Goal: Information Seeking & Learning: Check status

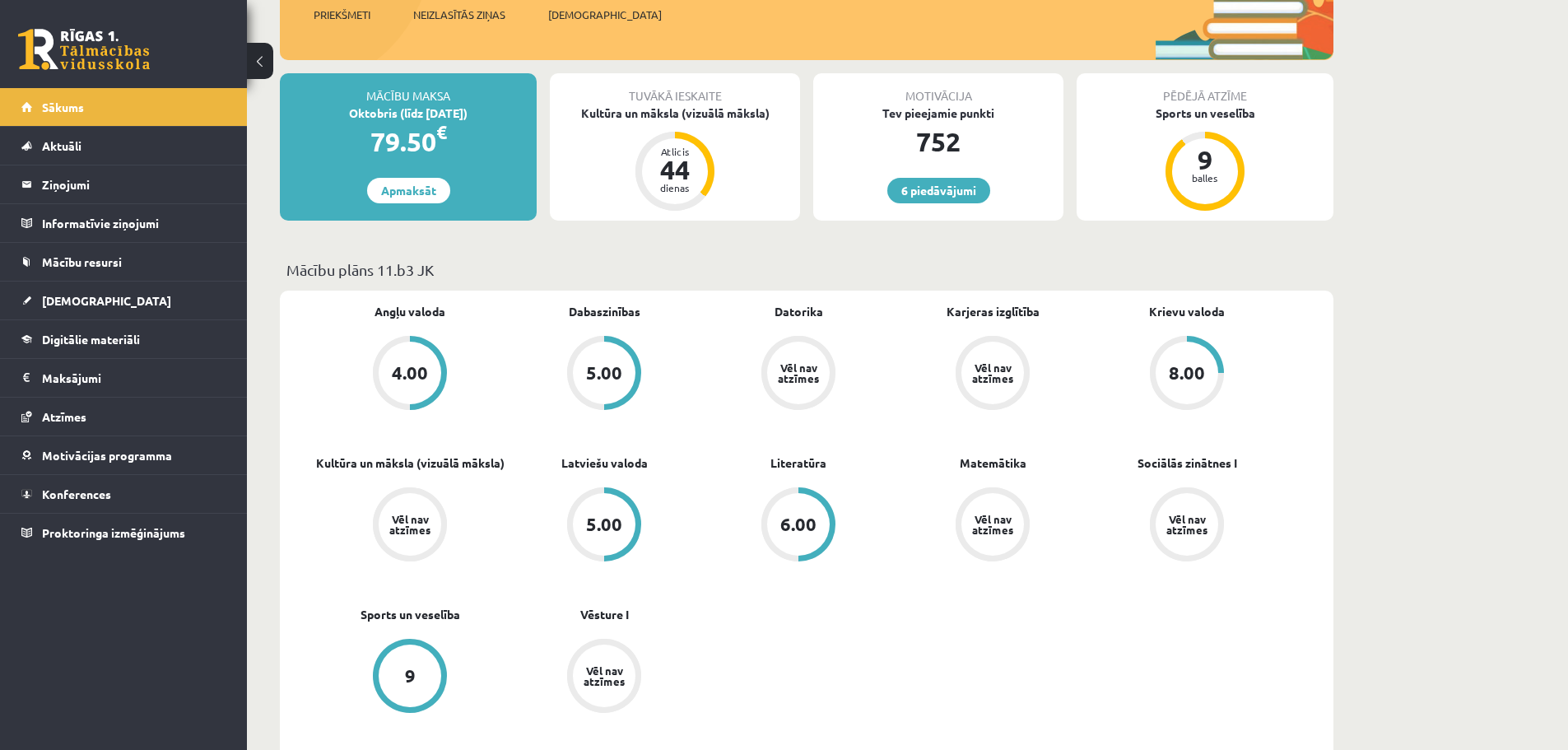
scroll to position [247, 0]
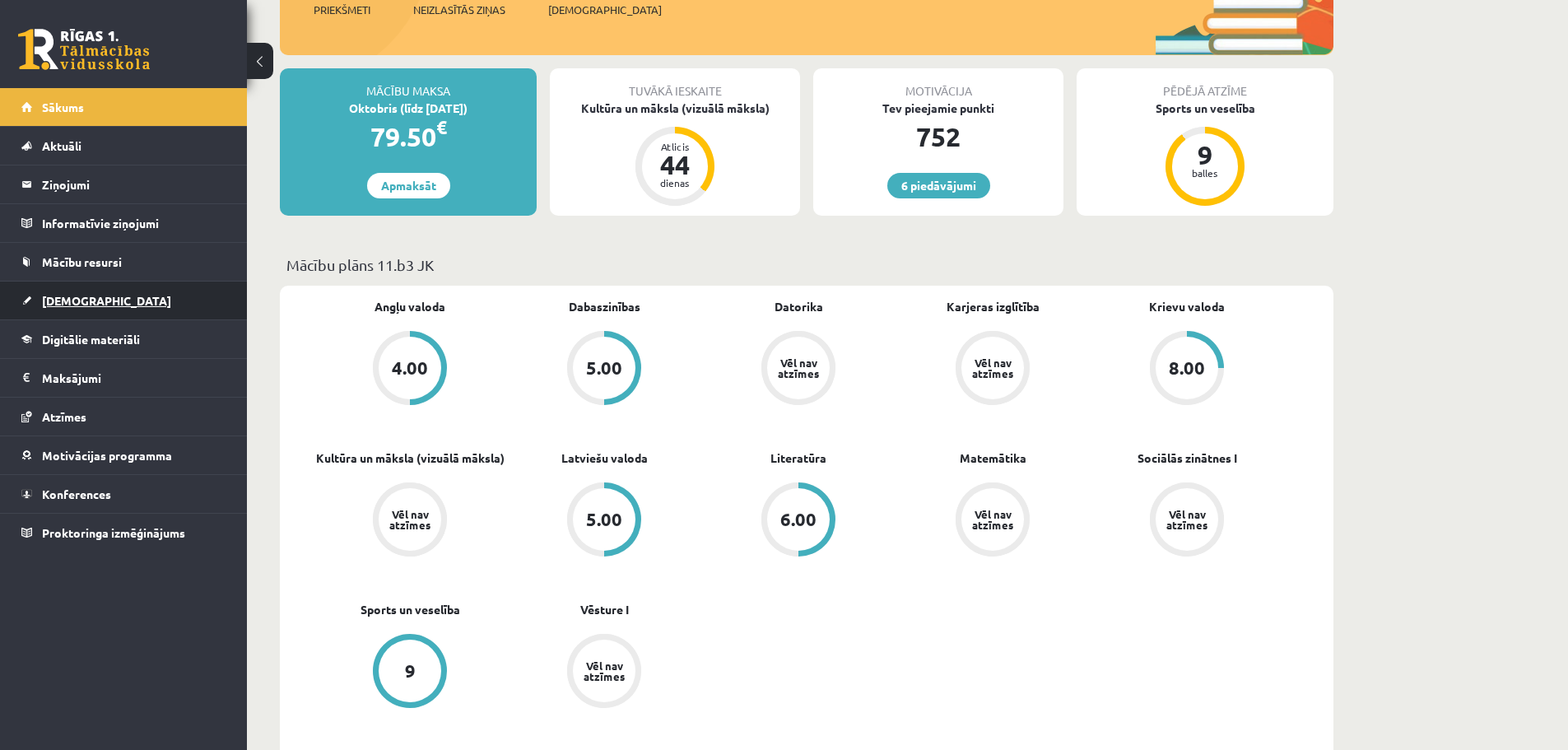
click at [100, 288] on link "[DEMOGRAPHIC_DATA]" at bounding box center [123, 300] width 205 height 38
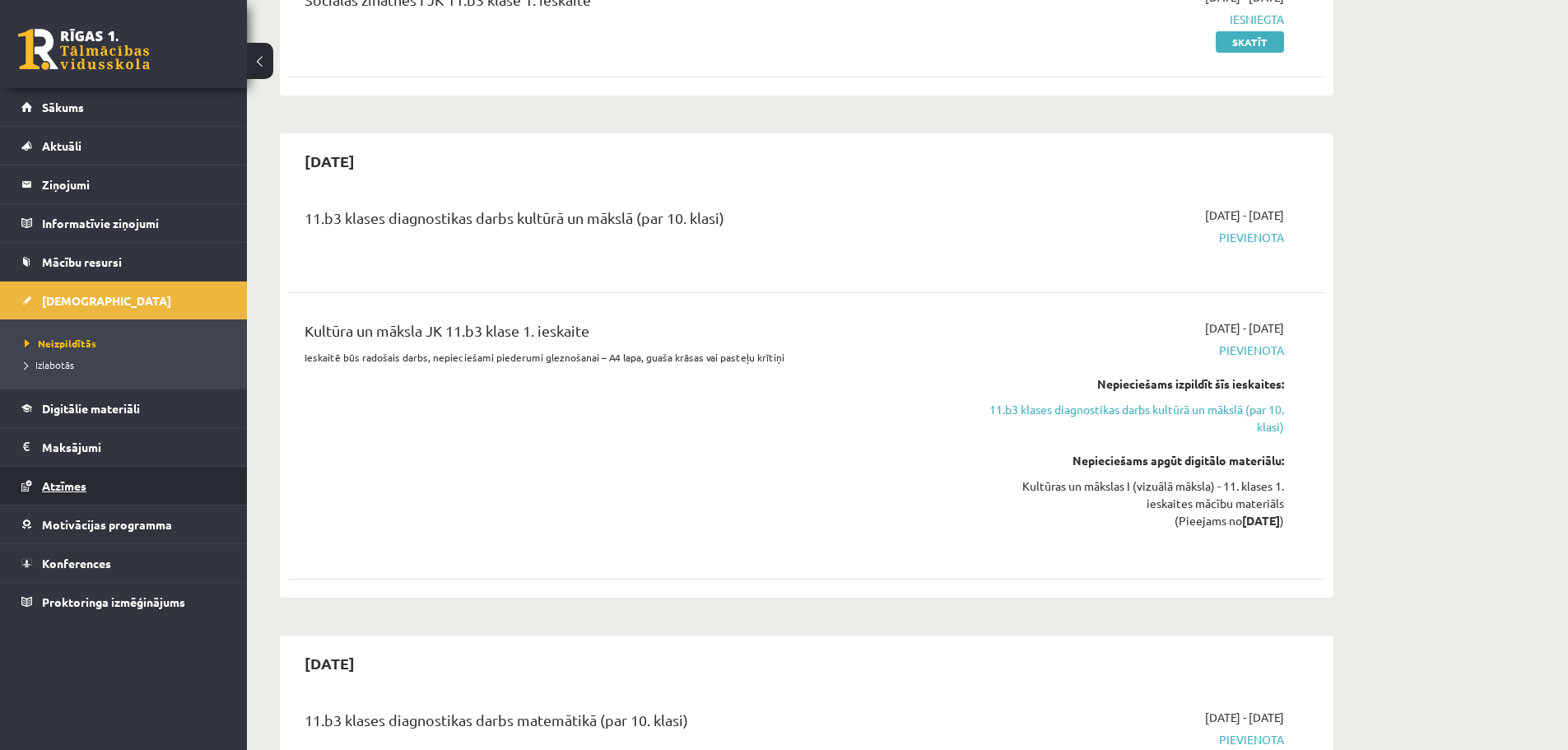
click at [116, 490] on link "Atzīmes" at bounding box center [123, 485] width 205 height 38
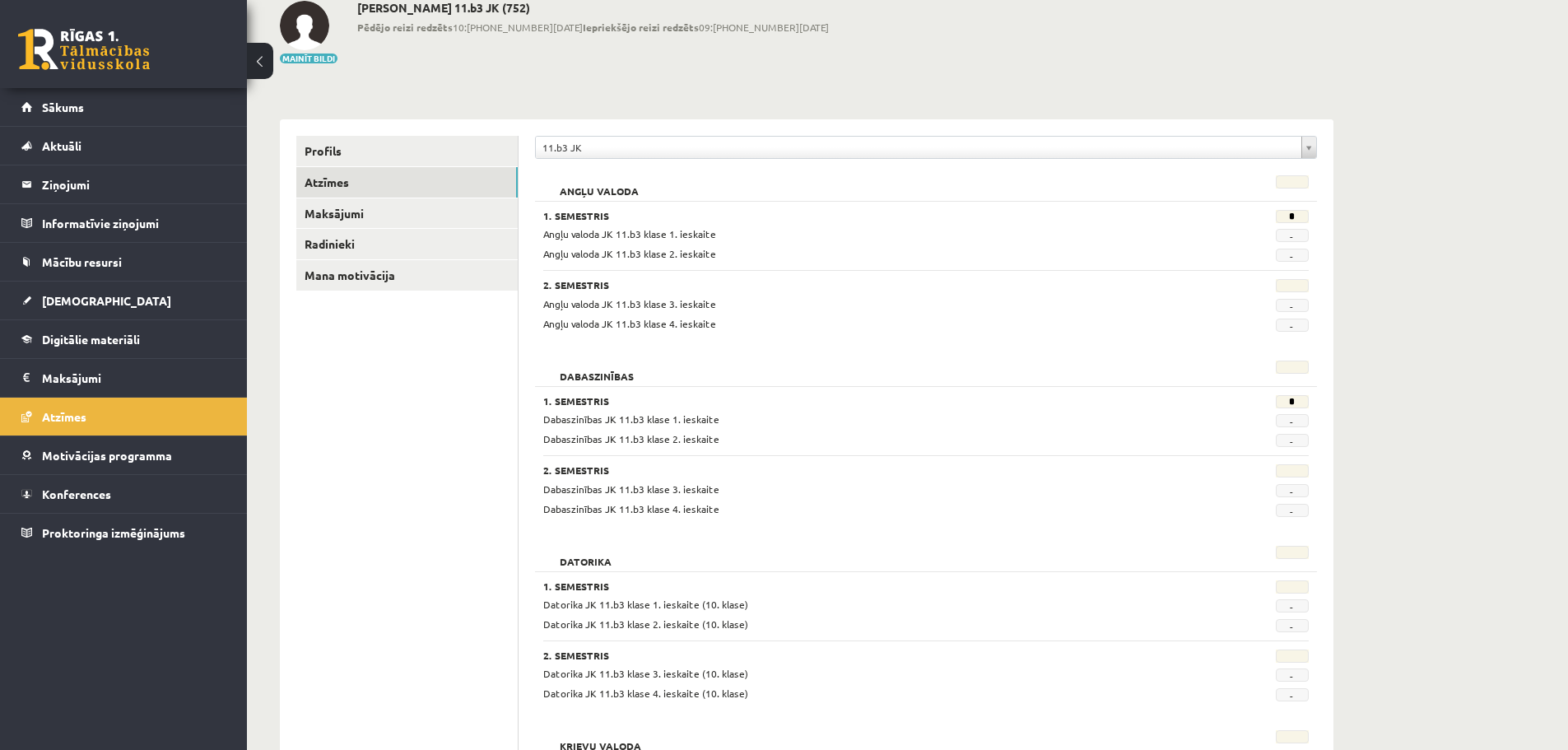
scroll to position [14, 0]
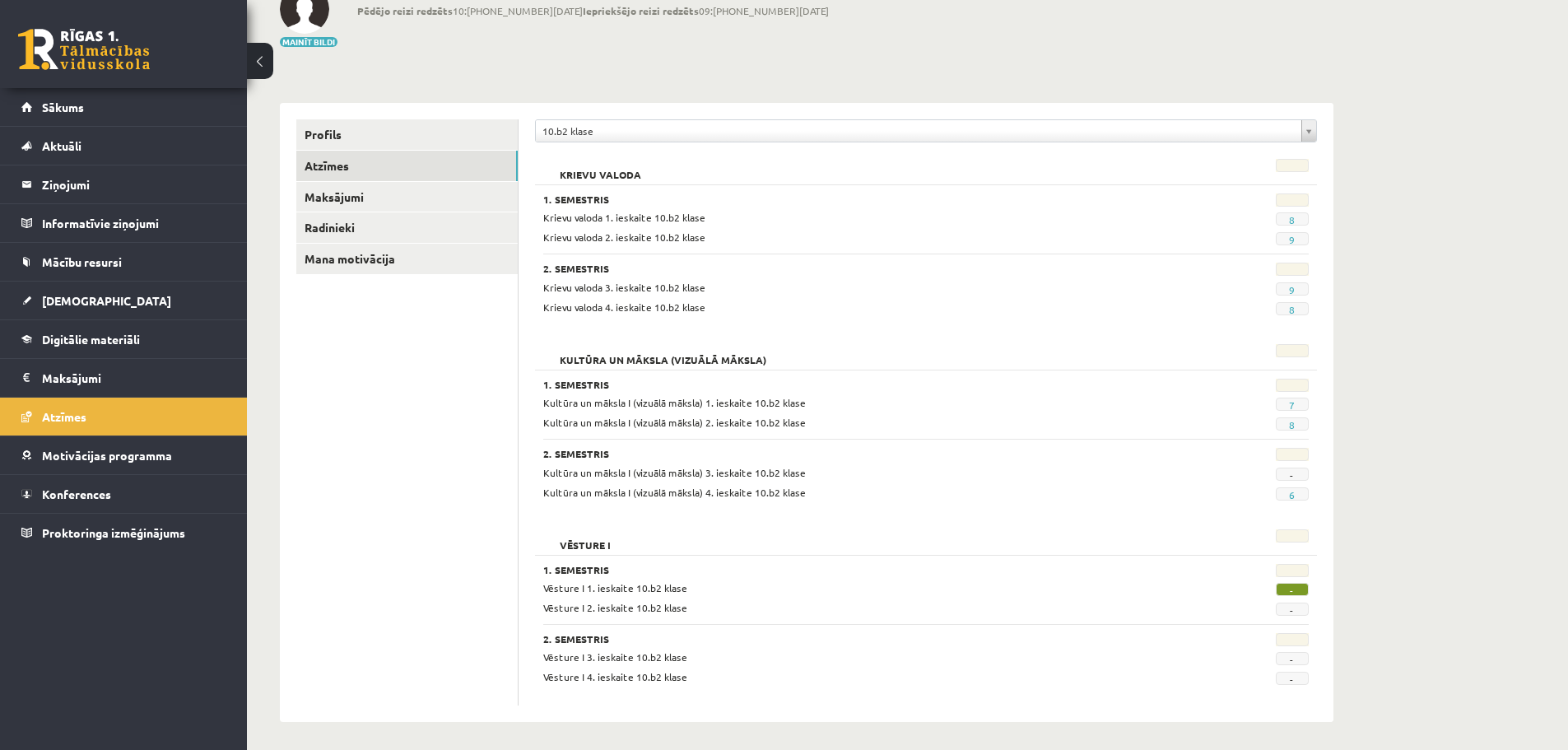
scroll to position [117, 0]
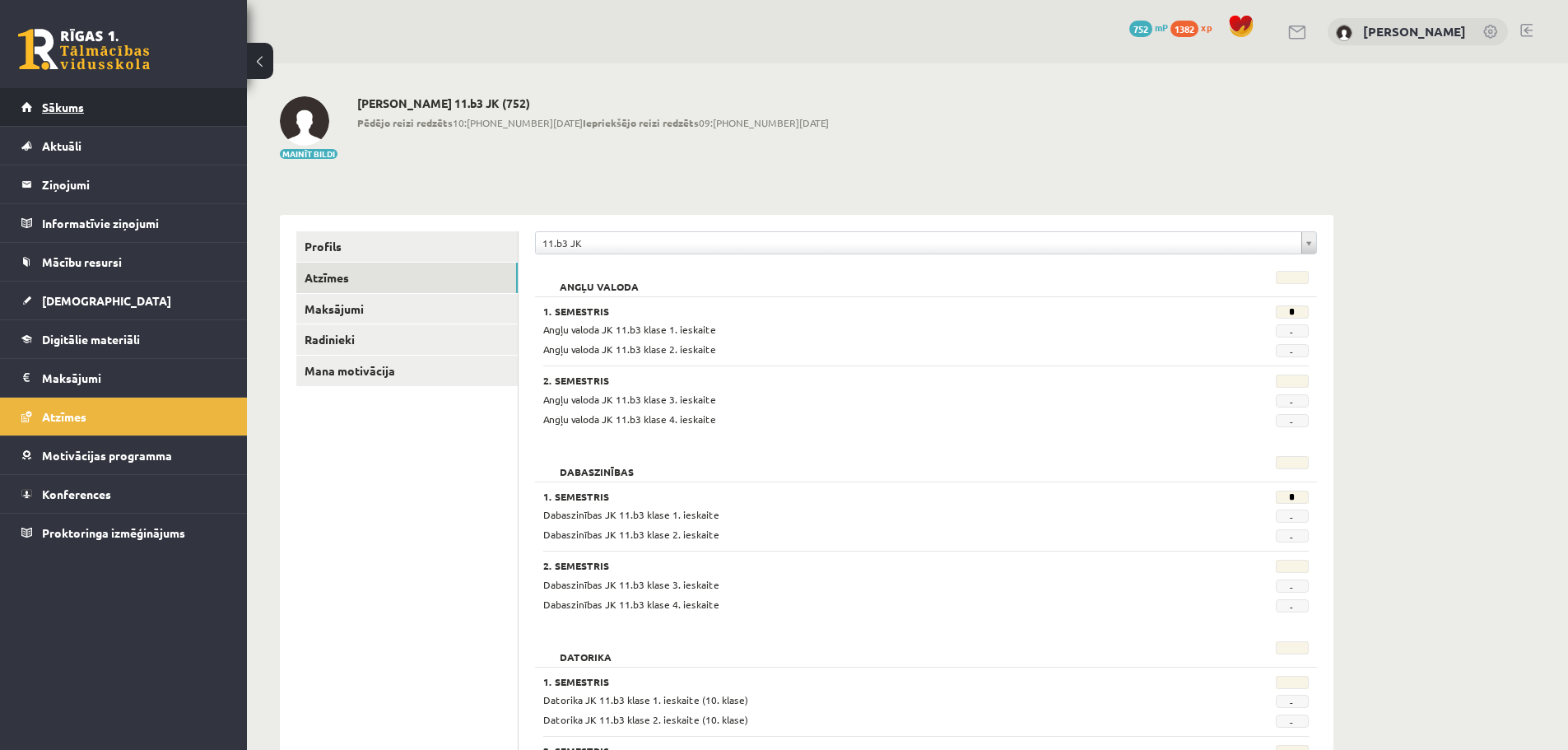
click at [114, 96] on link "Sākums" at bounding box center [123, 107] width 205 height 38
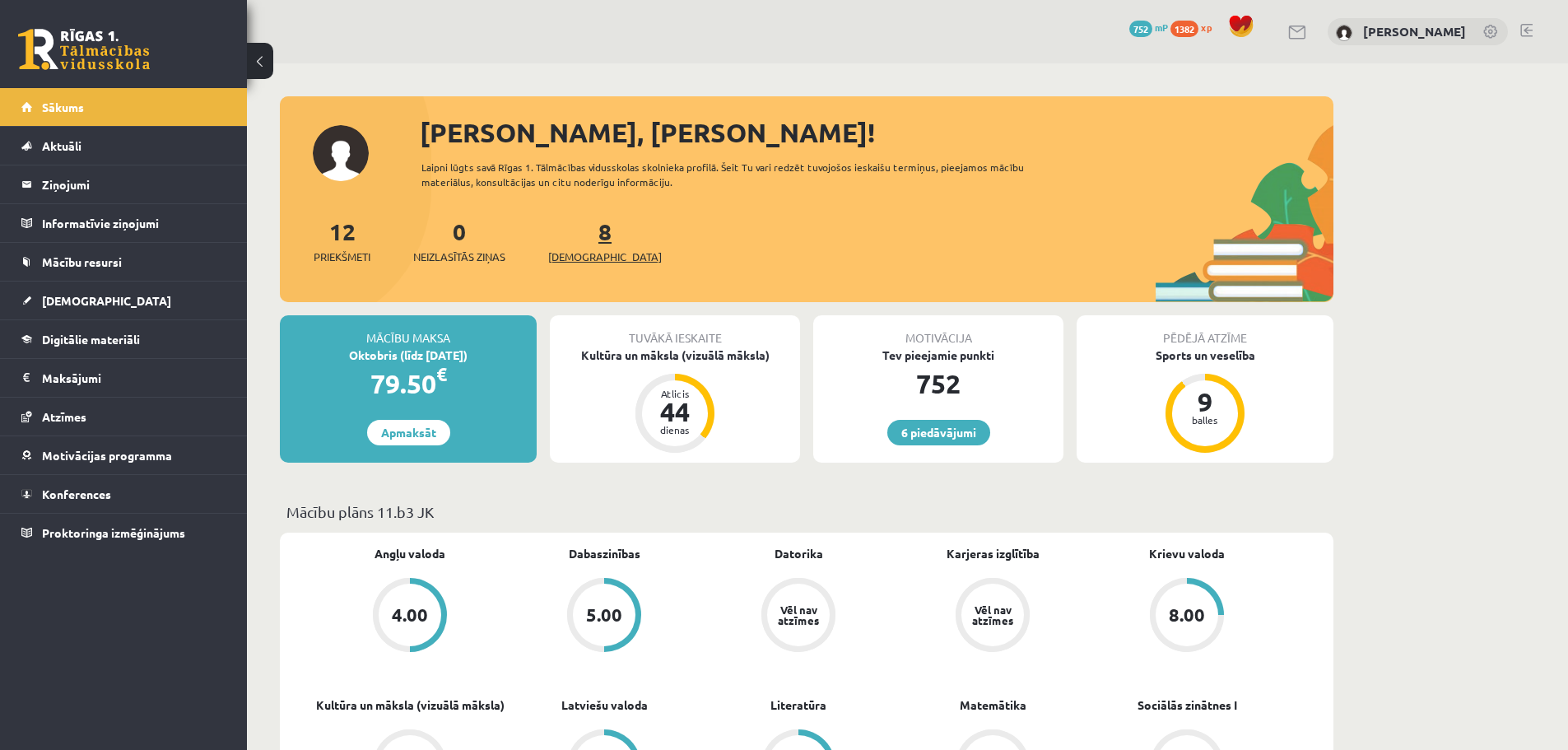
click at [580, 234] on link "8 Ieskaites" at bounding box center [604, 241] width 114 height 49
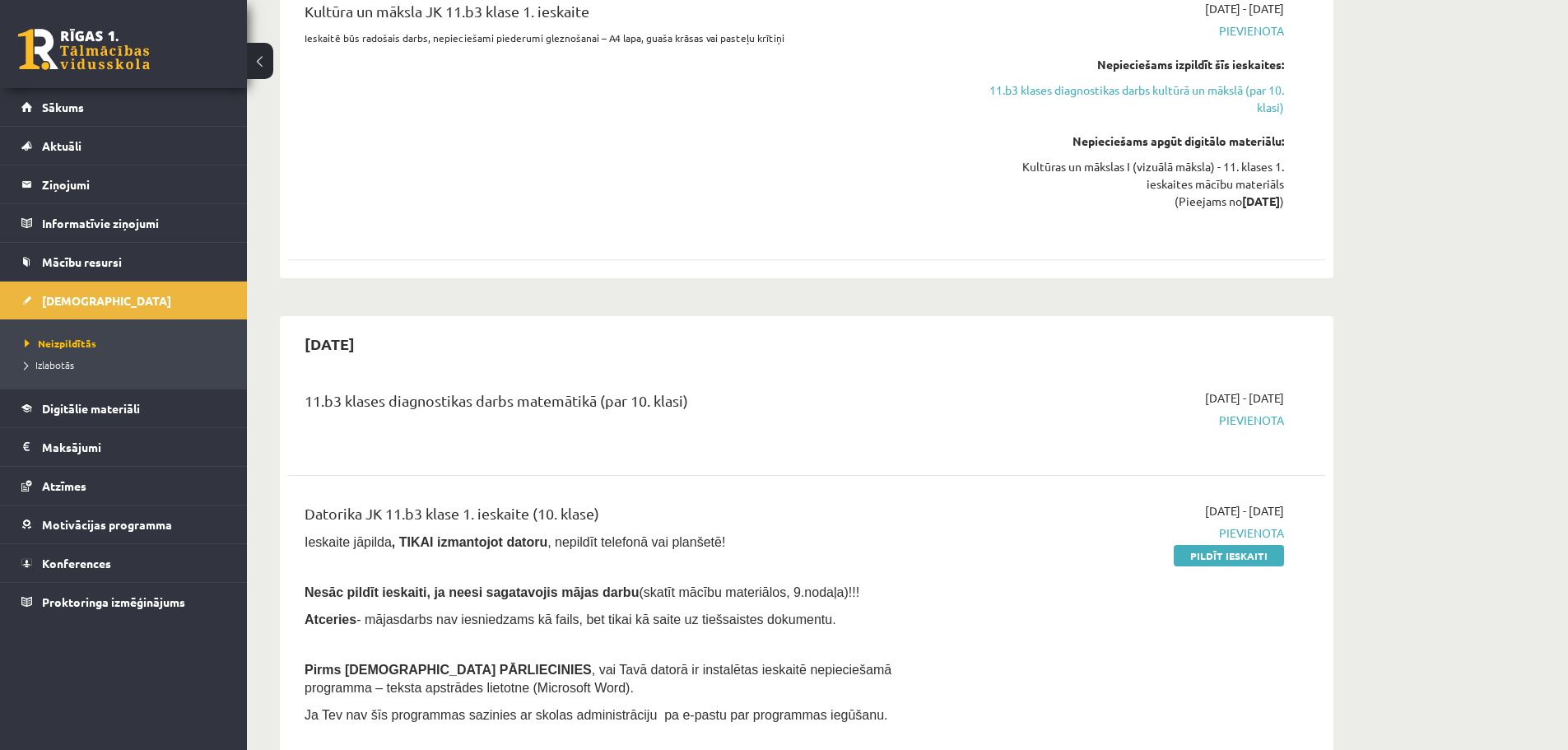
scroll to position [412, 0]
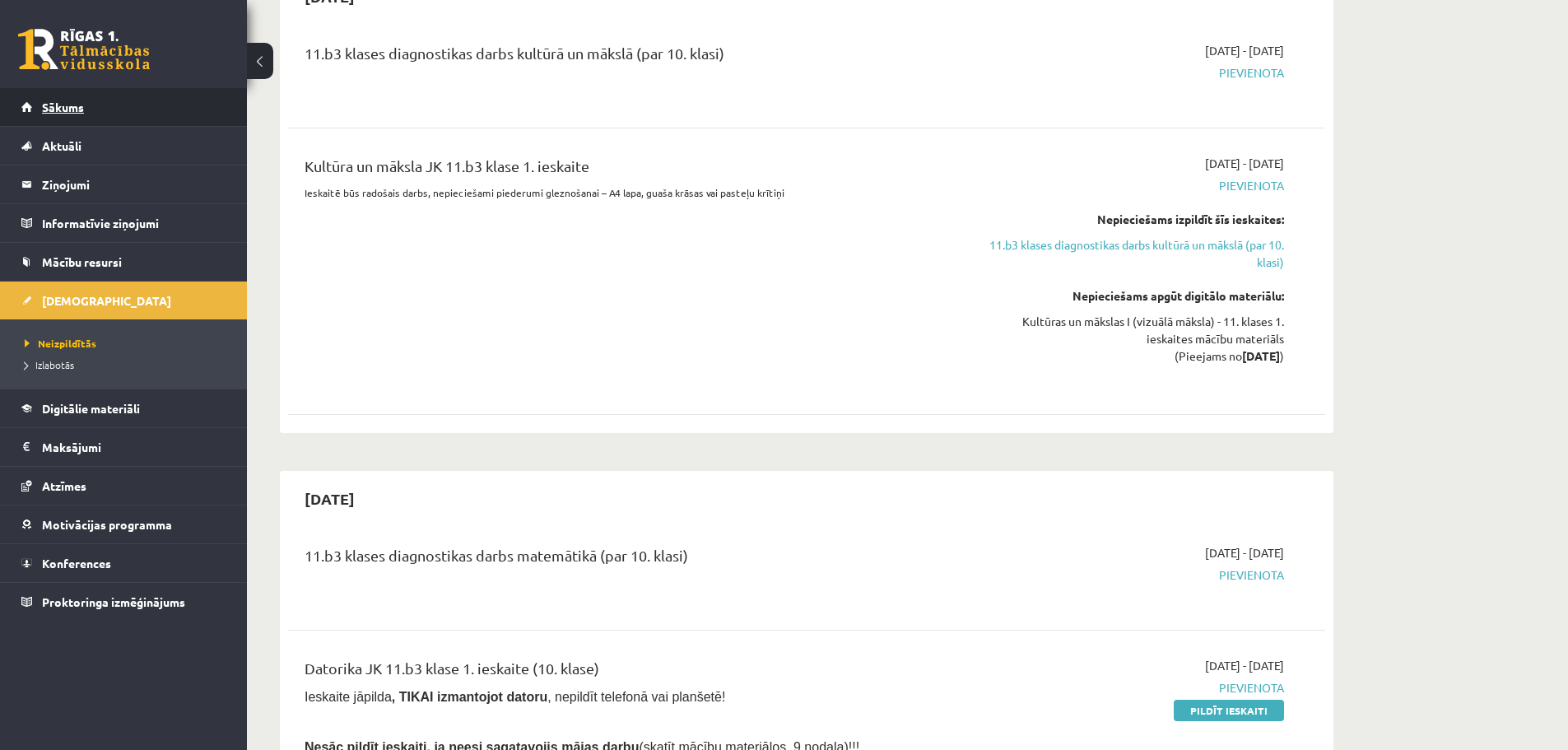
click at [100, 97] on link "Sākums" at bounding box center [123, 107] width 205 height 38
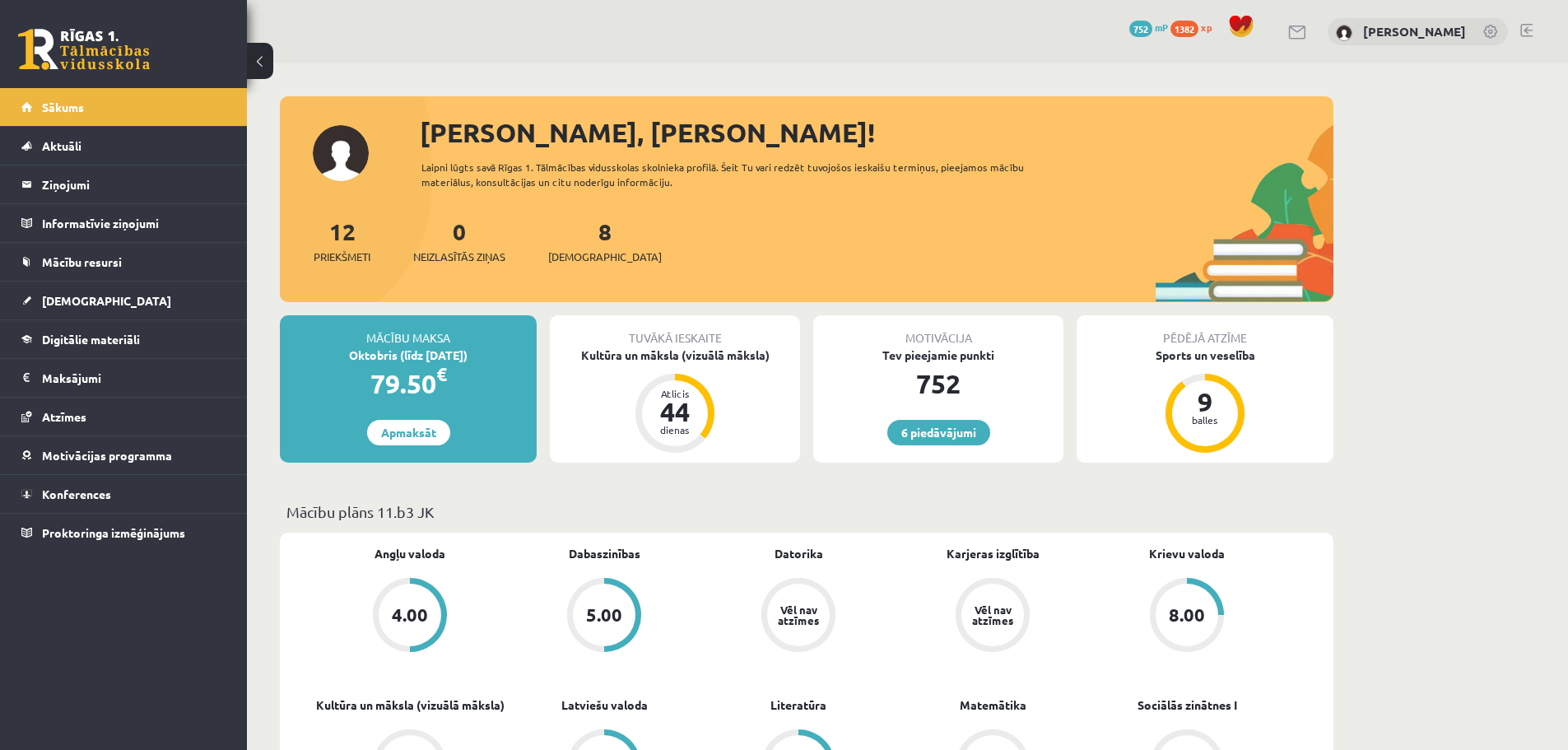
scroll to position [247, 0]
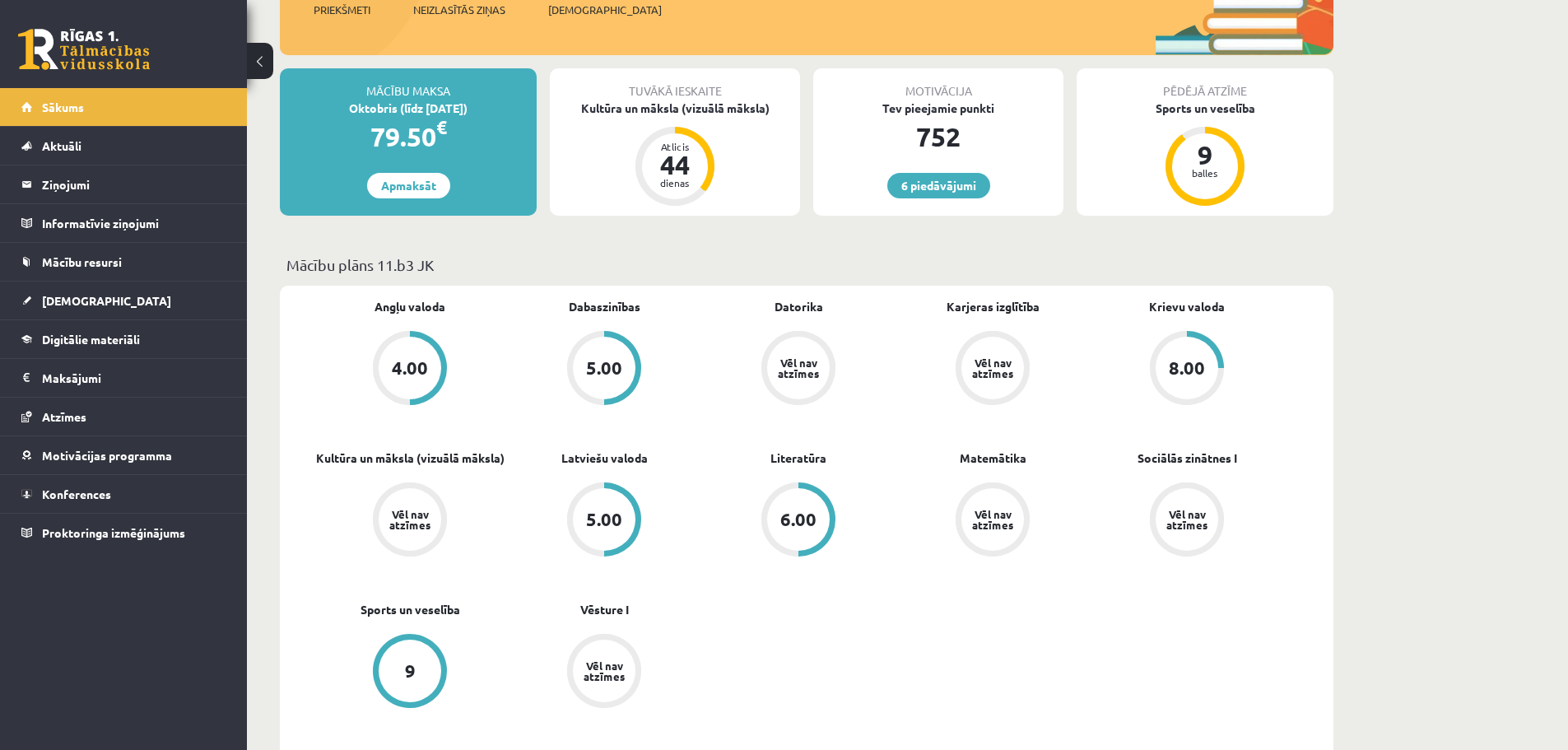
click at [1002, 359] on div "Vēl nav atzīmes" at bounding box center [992, 368] width 46 height 21
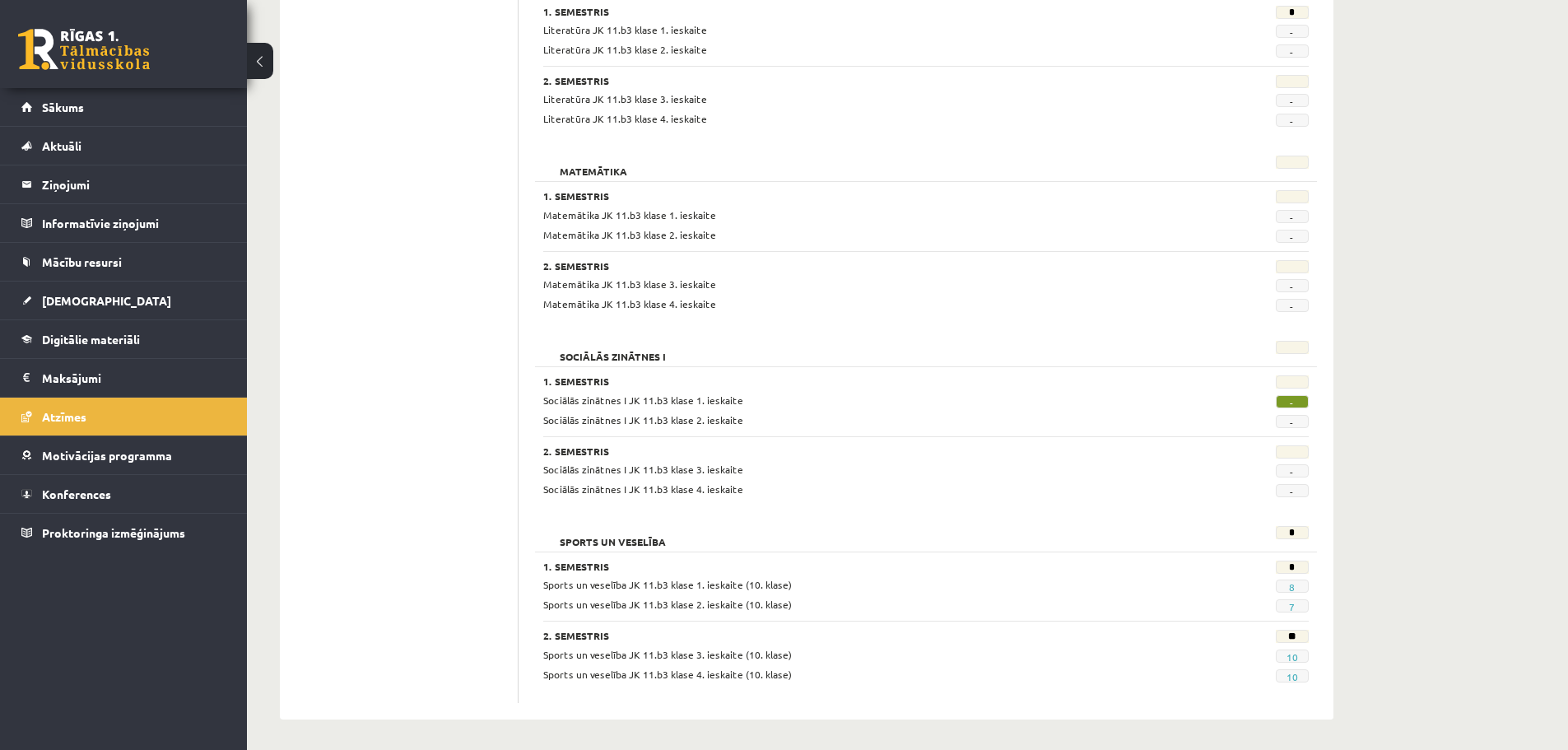
scroll to position [1413, 0]
click at [75, 104] on span "Sākums" at bounding box center [62, 107] width 42 height 15
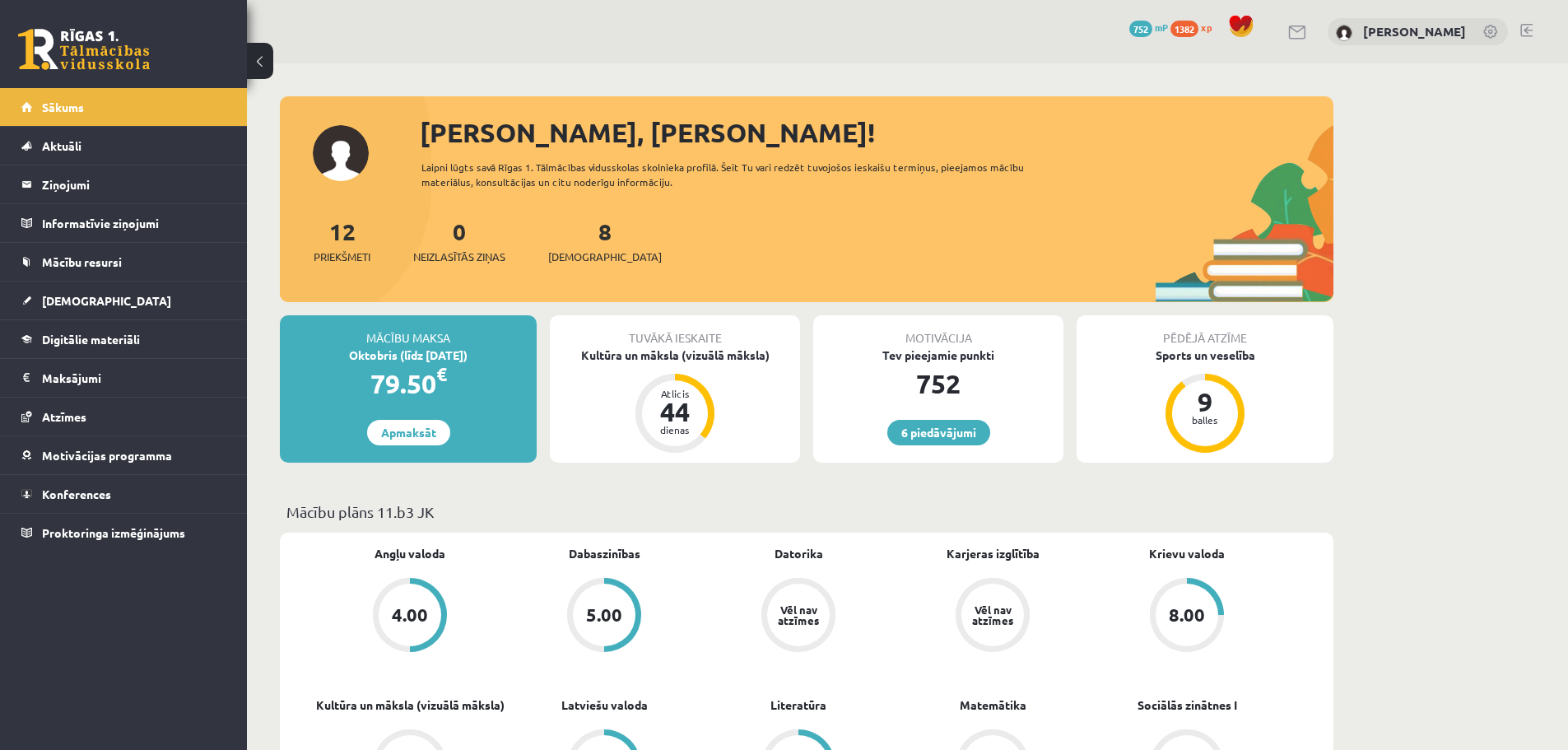
click at [1524, 27] on link at bounding box center [1526, 31] width 13 height 14
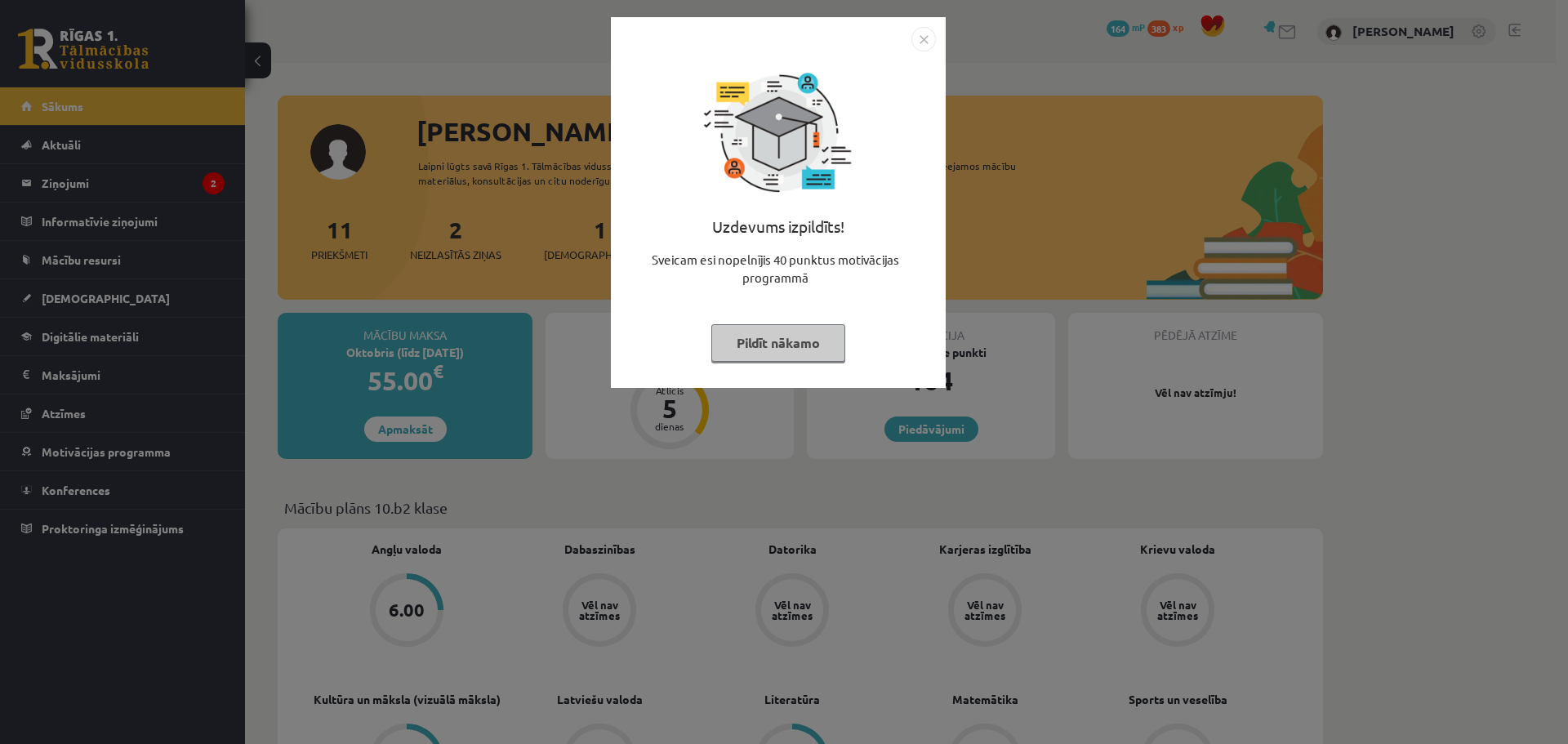
click at [757, 359] on button "Pildīt nākamo" at bounding box center [778, 342] width 134 height 38
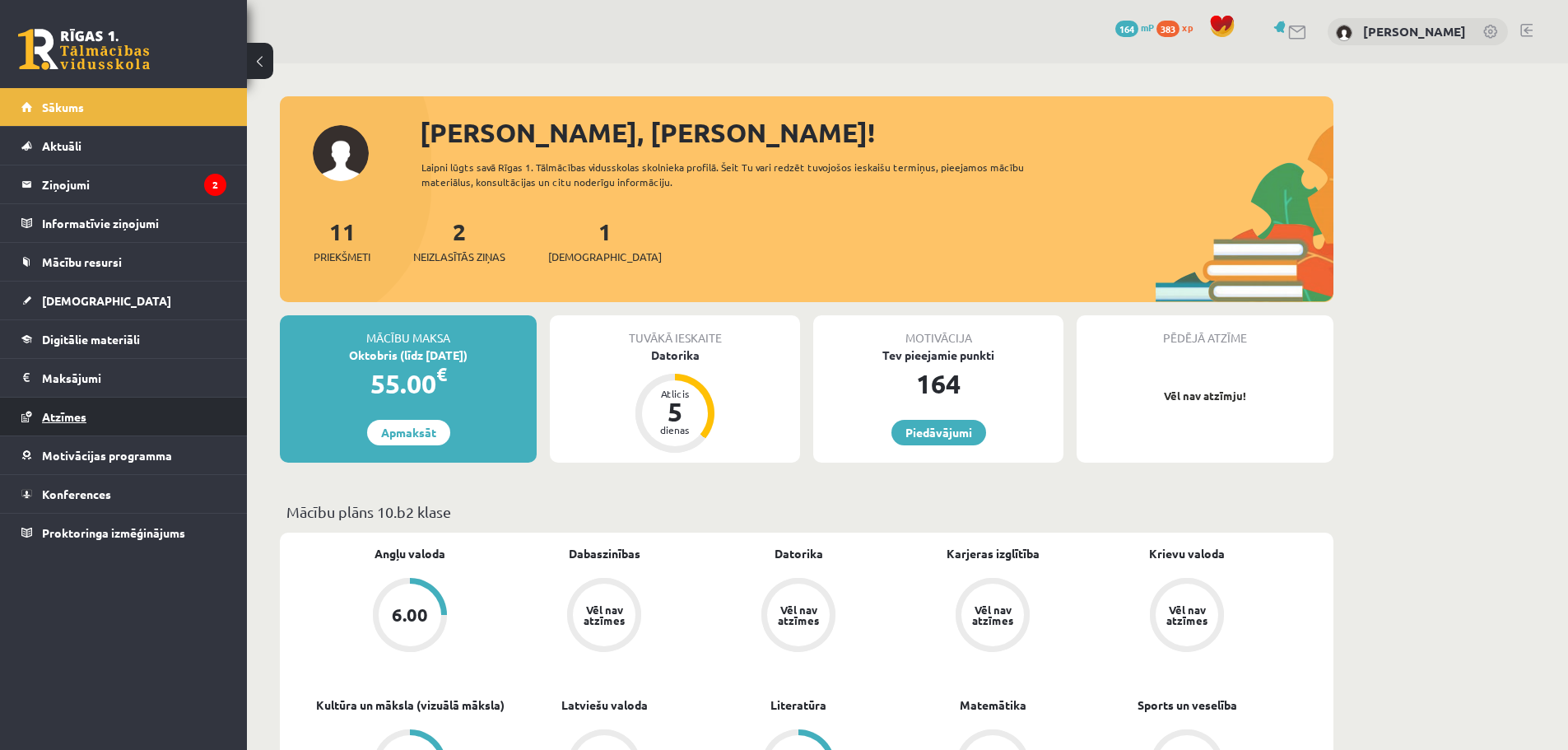
click at [82, 423] on link "Atzīmes" at bounding box center [123, 416] width 205 height 38
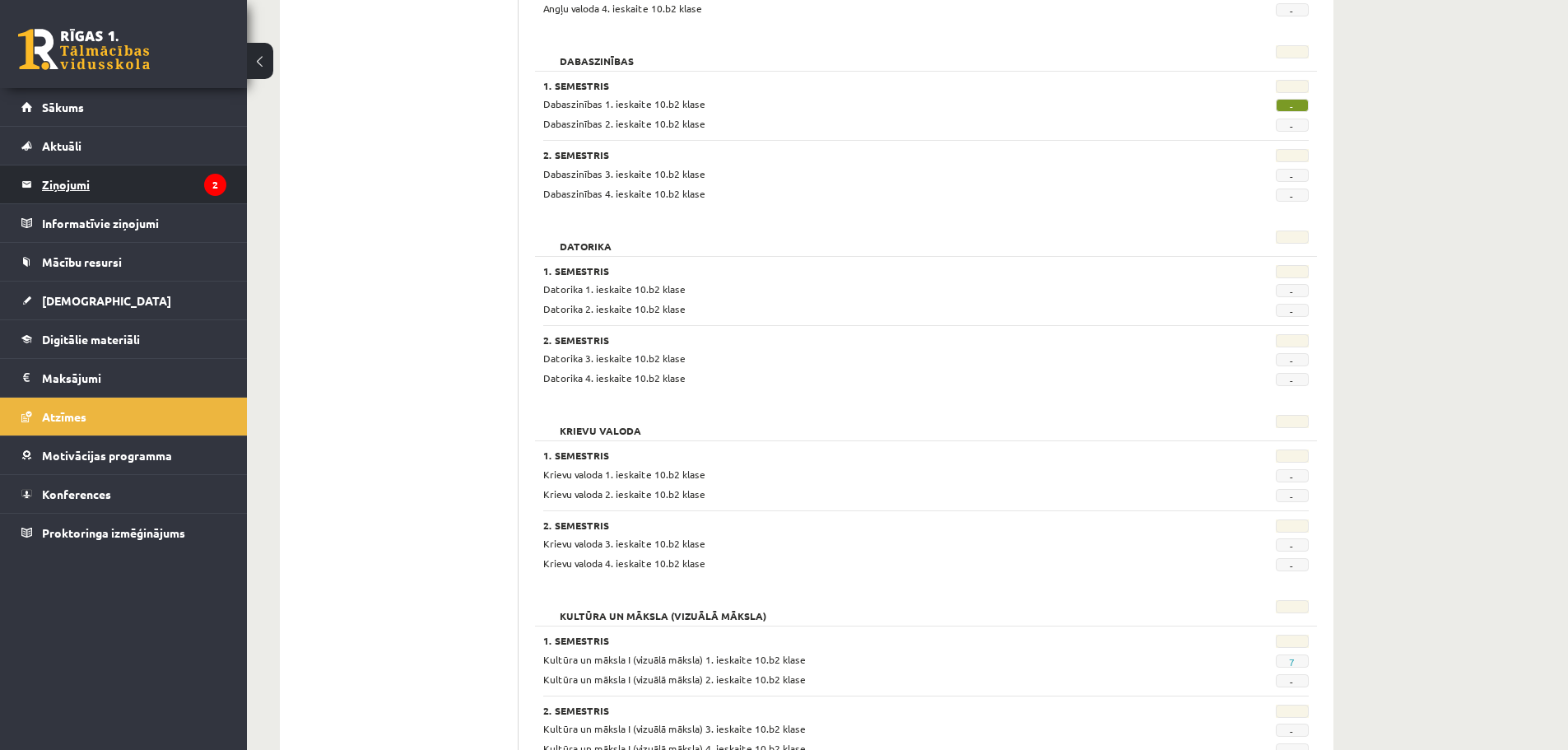
scroll to position [247, 0]
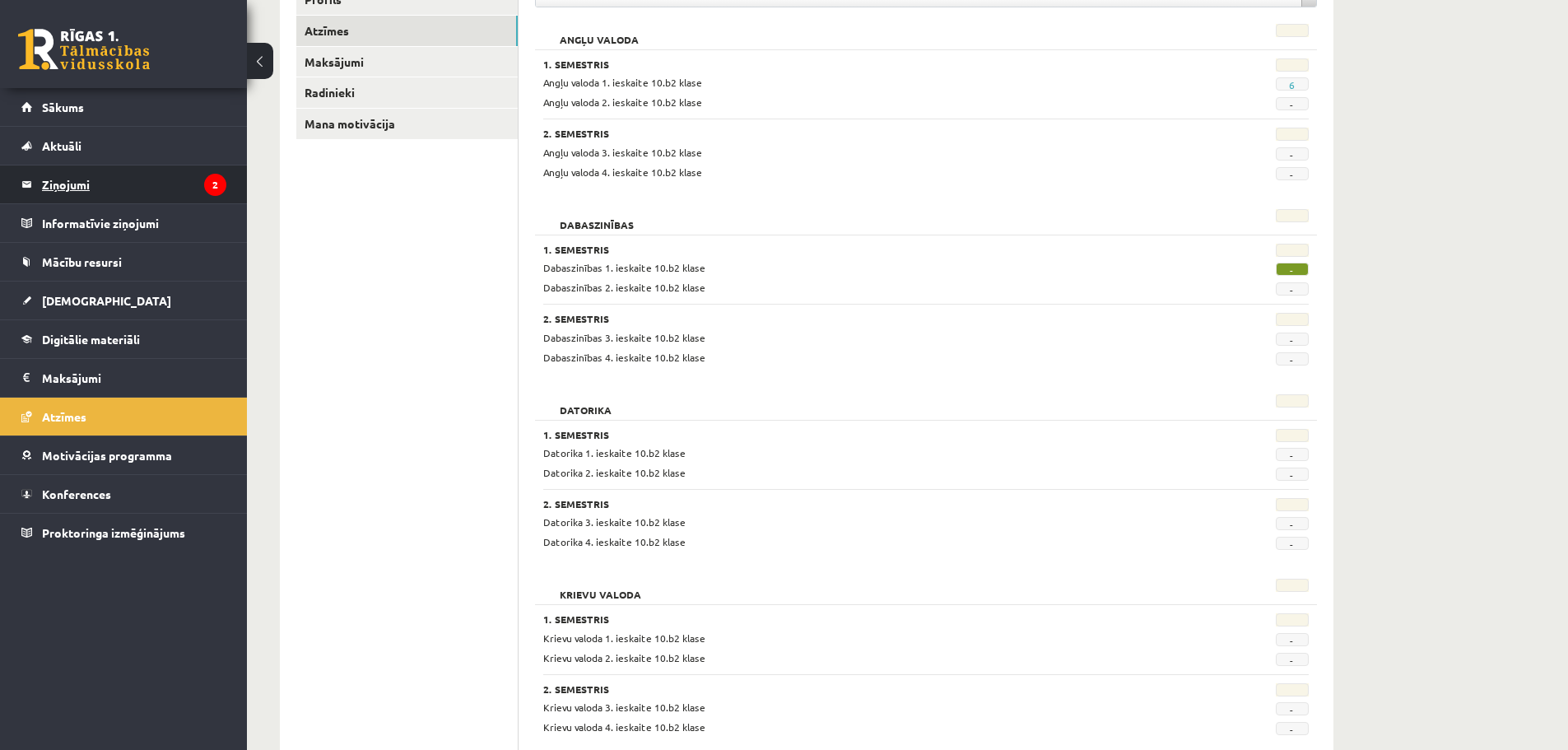
click at [97, 178] on legend "Ziņojumi 2" at bounding box center [134, 184] width 185 height 38
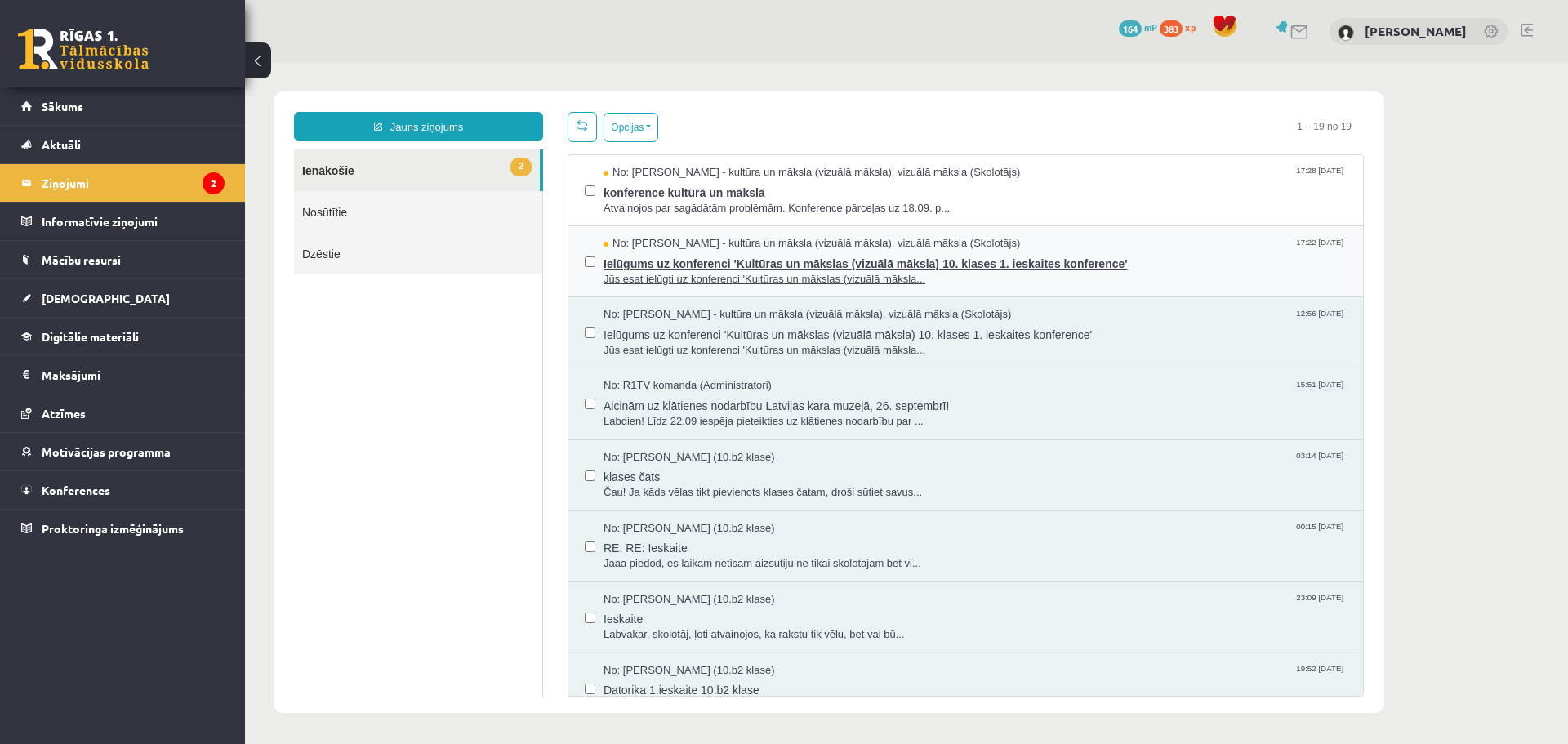
click at [1117, 285] on span "Jūs esat ielūgti uz konferenci 'Kultūras un mākslas (vizuālā māksla..." at bounding box center [974, 279] width 743 height 15
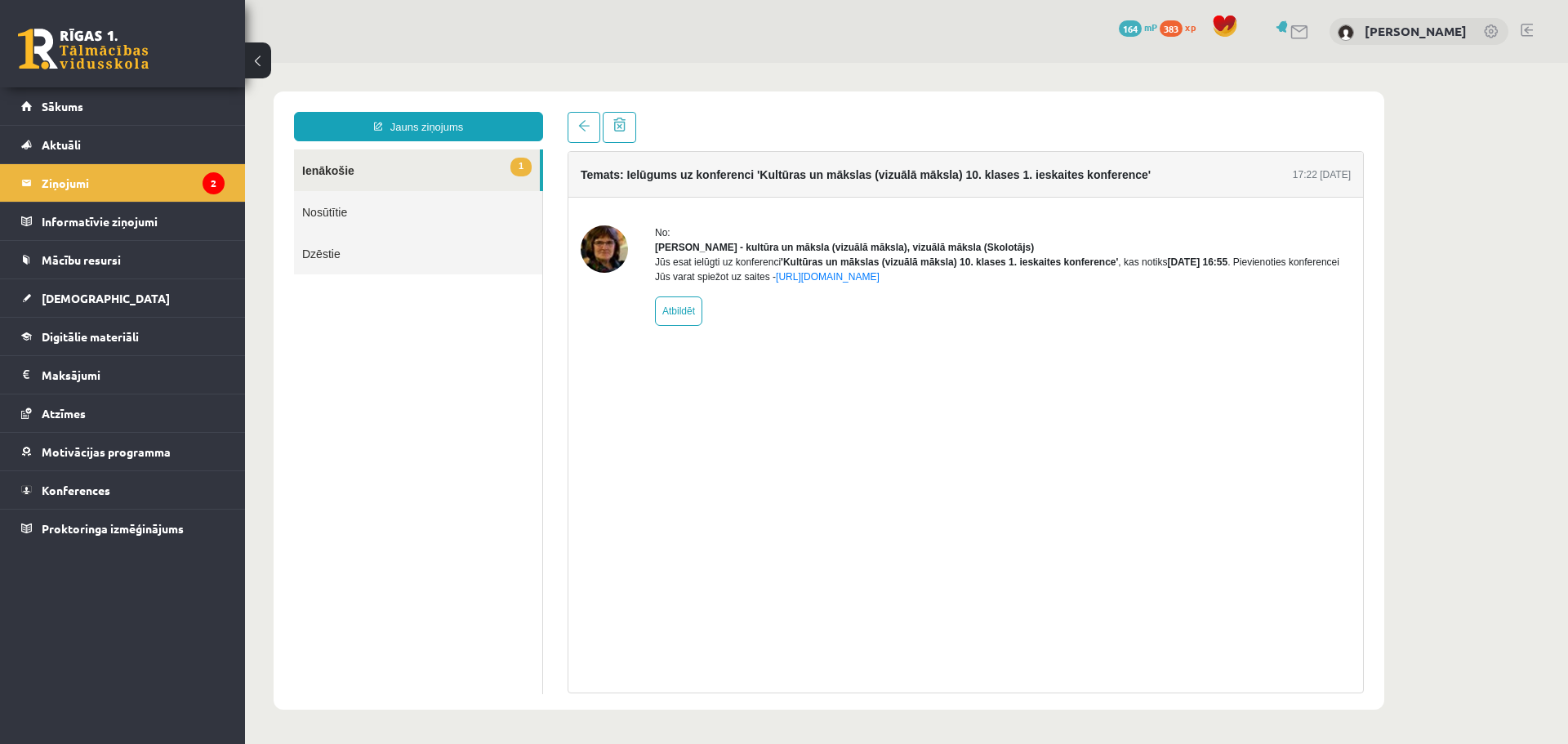
click at [491, 165] on link "1 Ienākošie" at bounding box center [416, 170] width 246 height 41
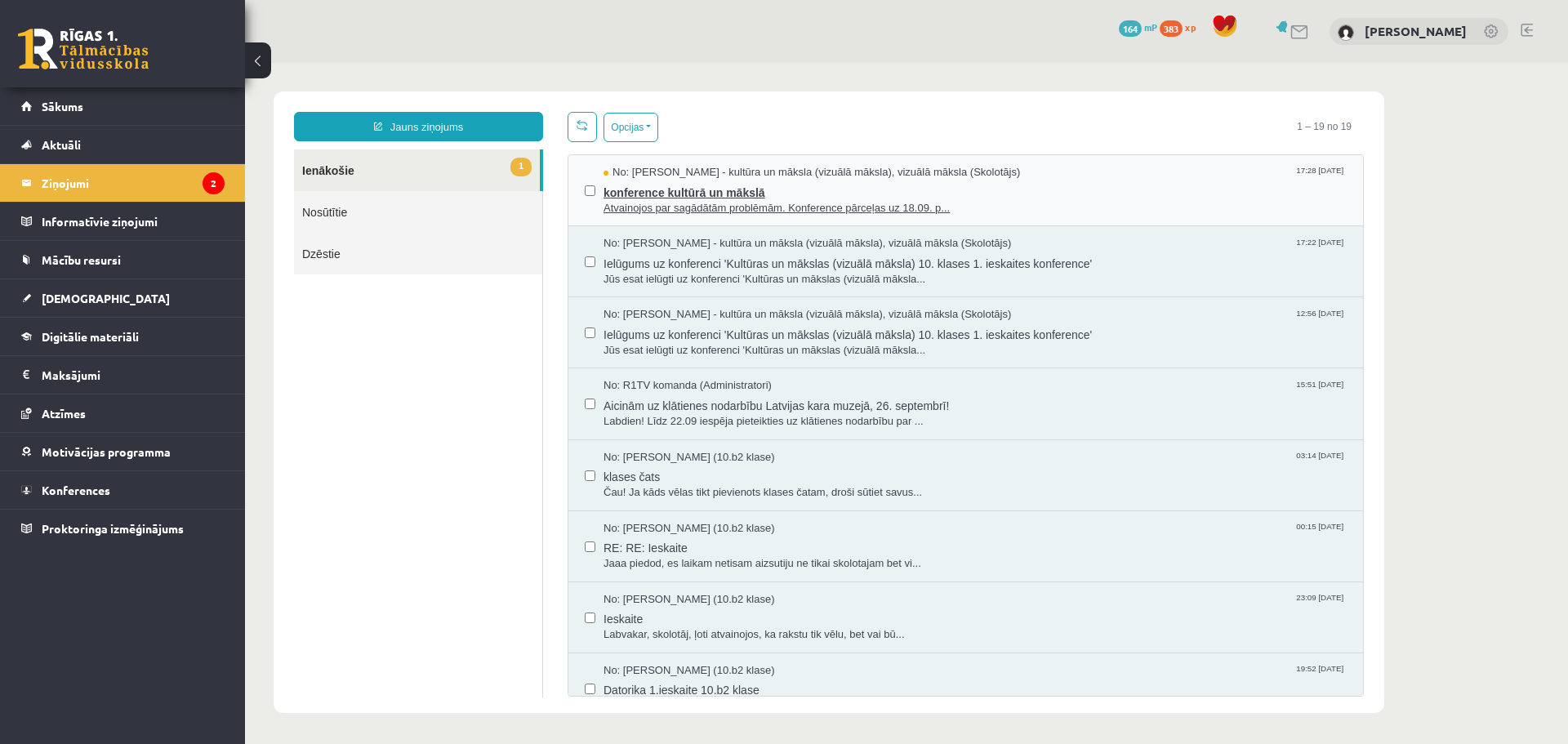
click at [1041, 200] on span "Atvainojos par sagādātām problēmām. Konference pārceļas uz 18.09. p..." at bounding box center [974, 208] width 743 height 15
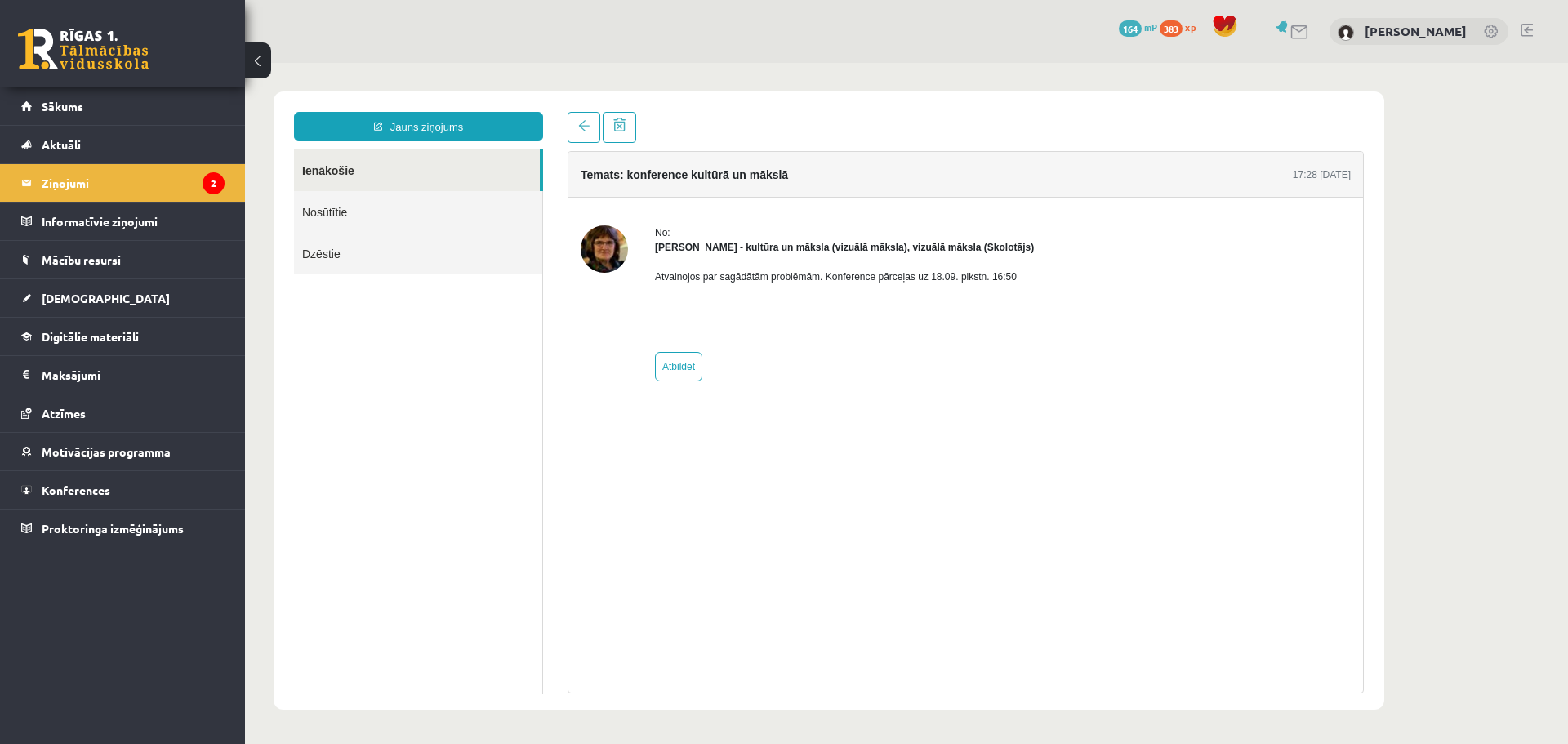
click at [333, 165] on link "Ienākošie" at bounding box center [416, 170] width 246 height 41
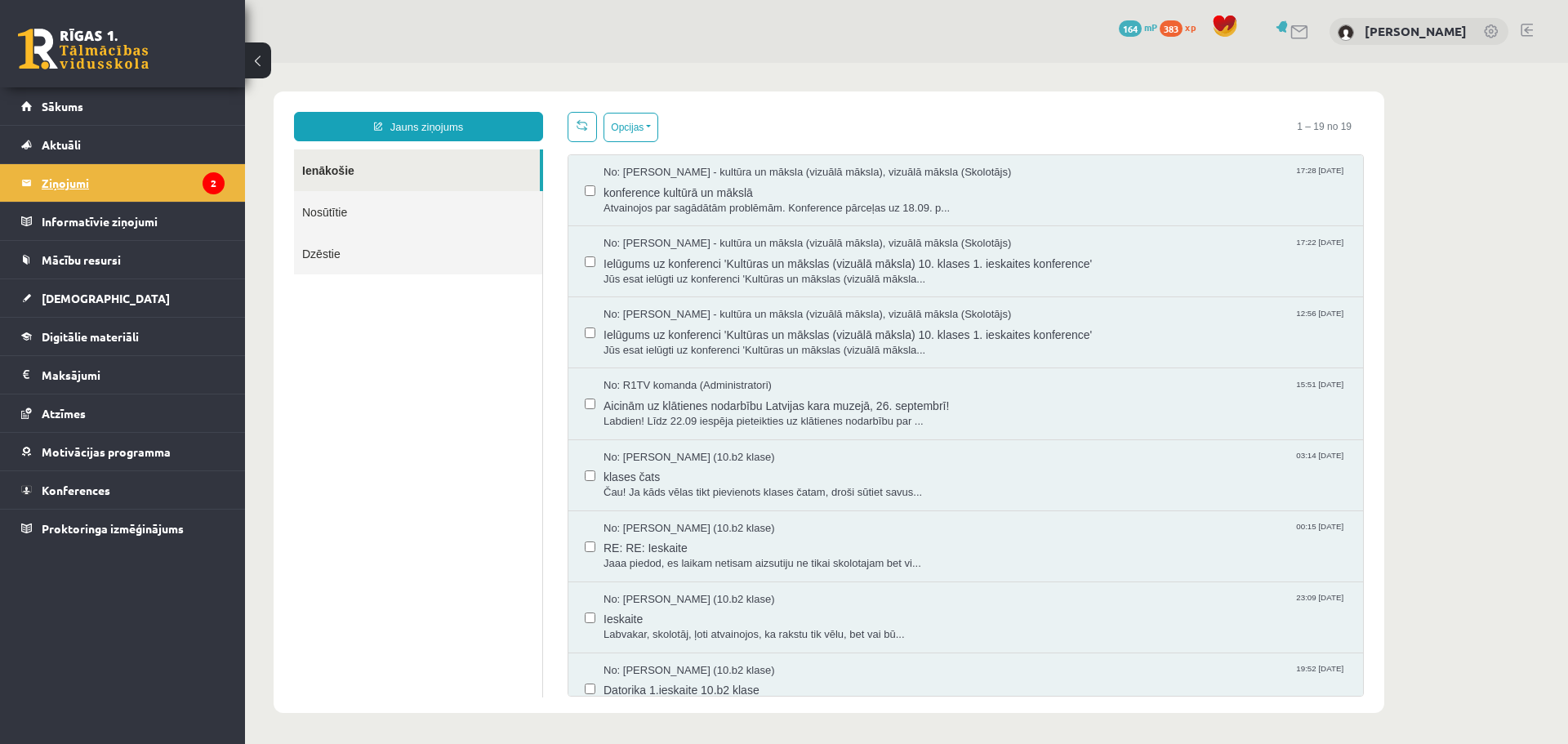
click at [74, 179] on legend "Ziņojumi 2" at bounding box center [133, 182] width 183 height 38
click at [96, 110] on link "Sākums" at bounding box center [122, 106] width 203 height 38
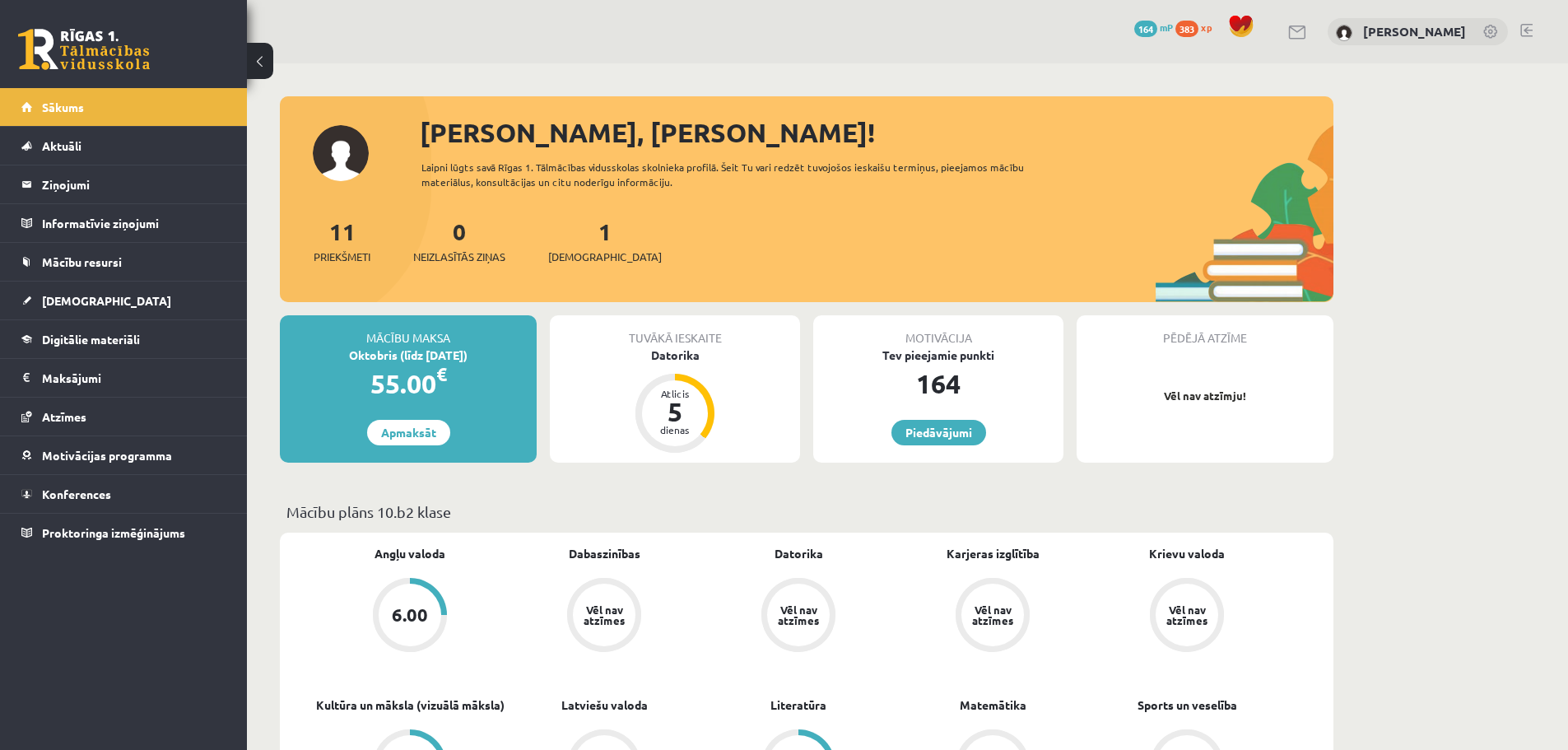
click at [1536, 26] on div "0 Dāvanas 164 mP 383 xp [PERSON_NAME]" at bounding box center [907, 31] width 1321 height 63
click at [1529, 27] on link at bounding box center [1526, 31] width 13 height 14
